Goal: Find specific page/section: Find specific page/section

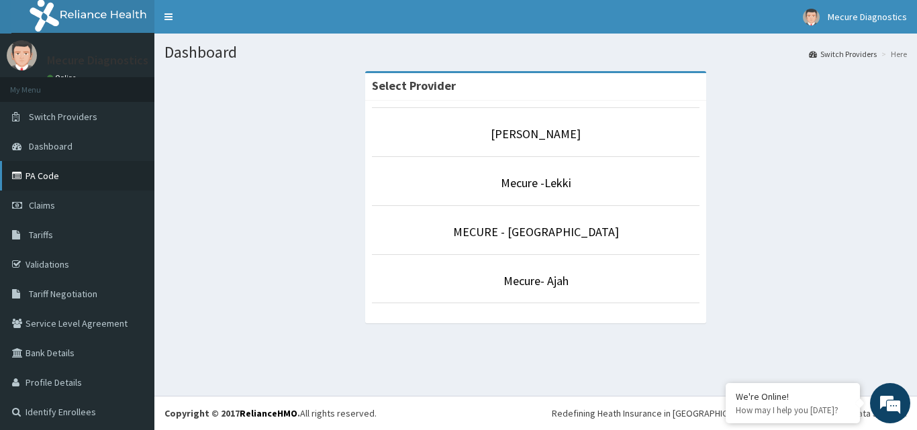
click at [56, 174] on link "PA Code" at bounding box center [77, 176] width 154 height 30
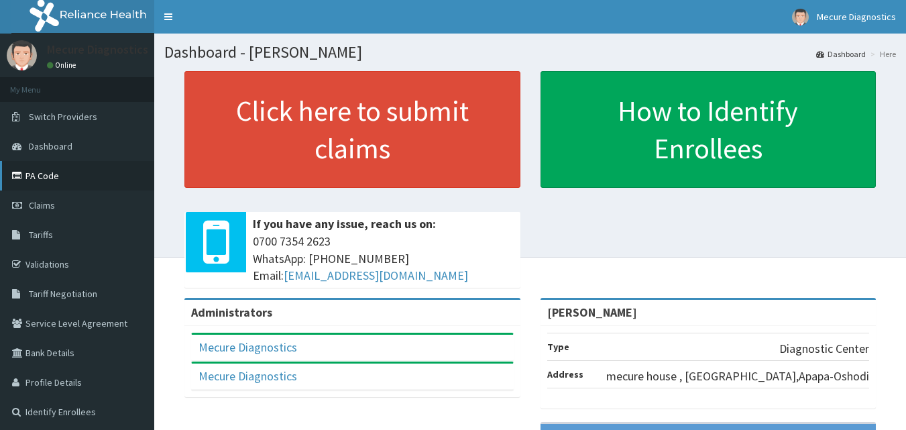
click at [68, 182] on link "PA Code" at bounding box center [77, 176] width 154 height 30
